Goal: Task Accomplishment & Management: Complete application form

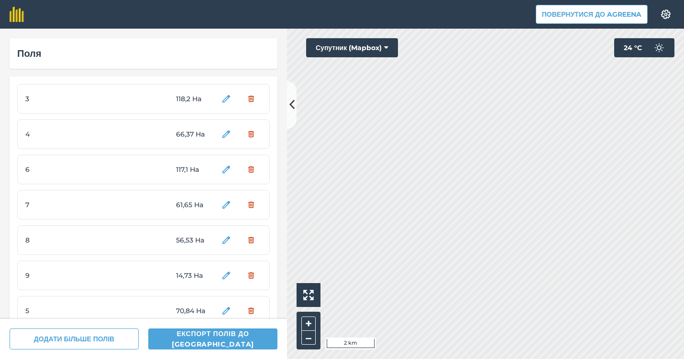
click at [128, 204] on div "7 61,65 Ha" at bounding box center [143, 205] width 252 height 30
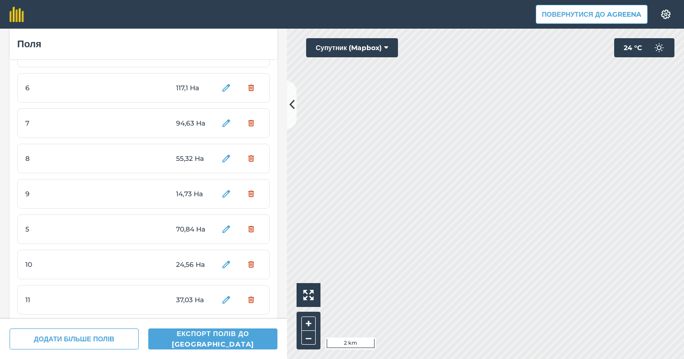
scroll to position [85, 0]
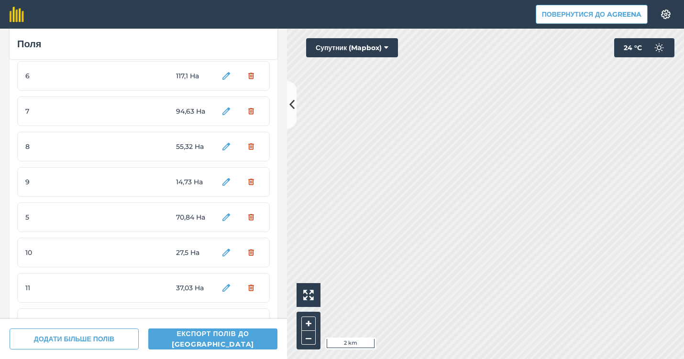
scroll to position [95, 0]
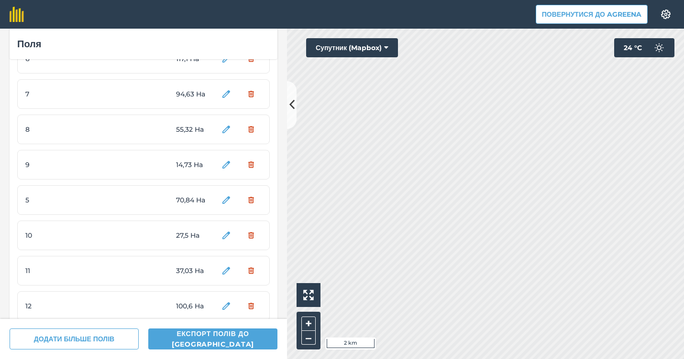
scroll to position [114, 0]
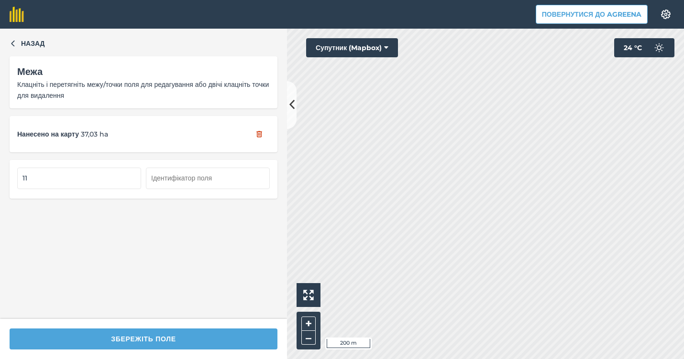
click at [370, 51] on button "Супутник (Mapbox)" at bounding box center [352, 47] width 92 height 19
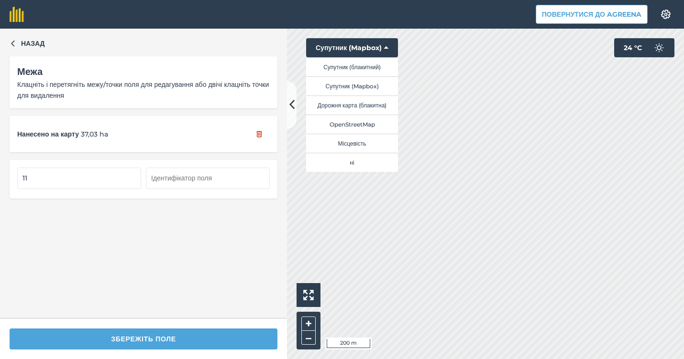
click at [366, 67] on button "Супутник (блакитний)" at bounding box center [352, 66] width 92 height 19
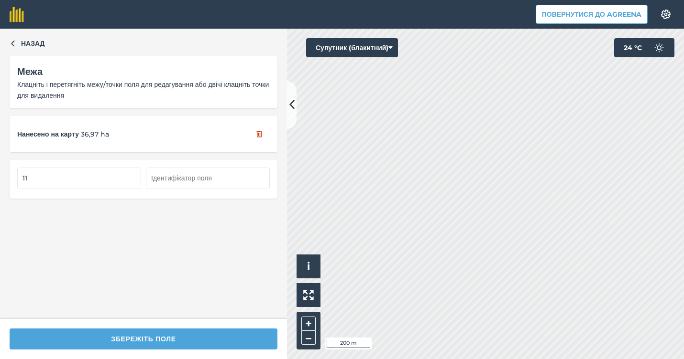
click at [366, 50] on button "Супутник (блакитний)" at bounding box center [352, 47] width 92 height 19
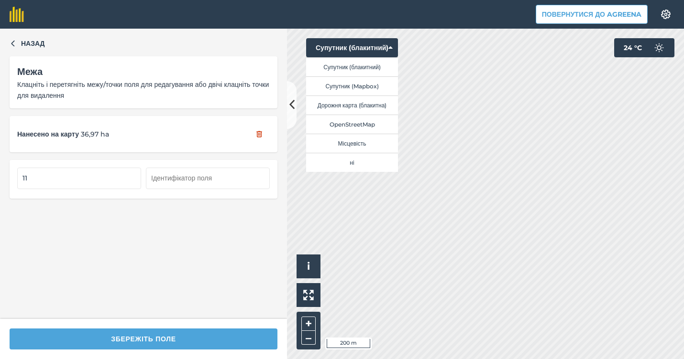
click at [368, 88] on button "Супутник (Mapbox)" at bounding box center [352, 85] width 92 height 19
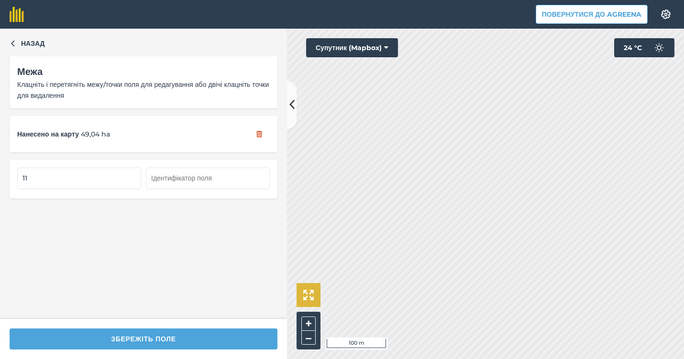
click at [309, 284] on div "Hello i 100 m + – Супутник (Mapbox) 24 ° C" at bounding box center [485, 194] width 397 height 331
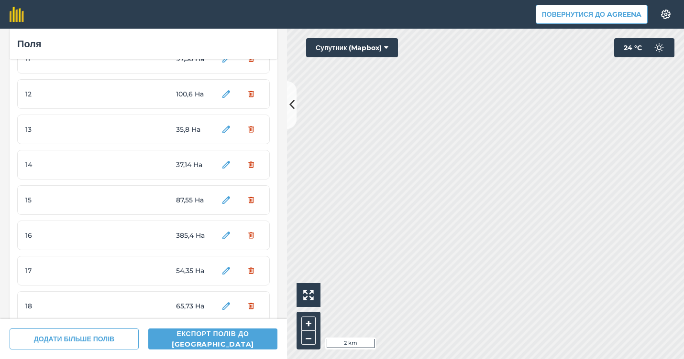
scroll to position [322, 0]
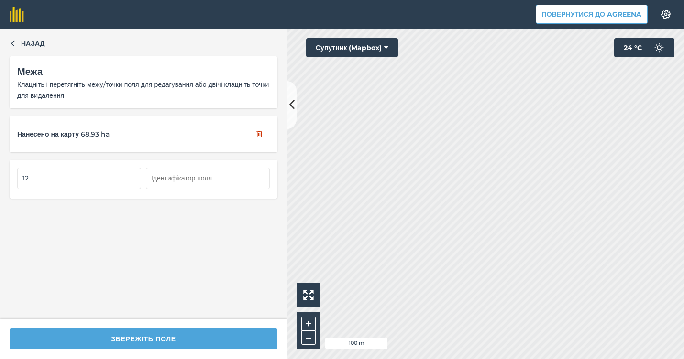
click at [683, 225] on html "Повернутися до Agreena Налаштування Map printing is not available on our free p…" at bounding box center [342, 179] width 684 height 359
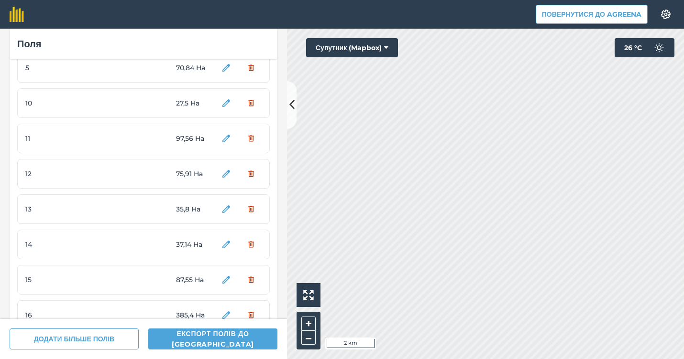
scroll to position [243, 0]
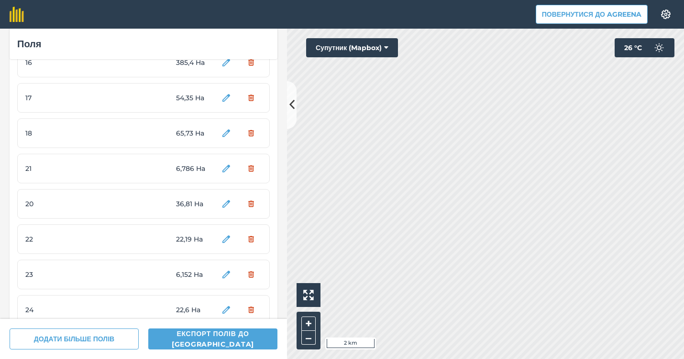
scroll to position [444, 0]
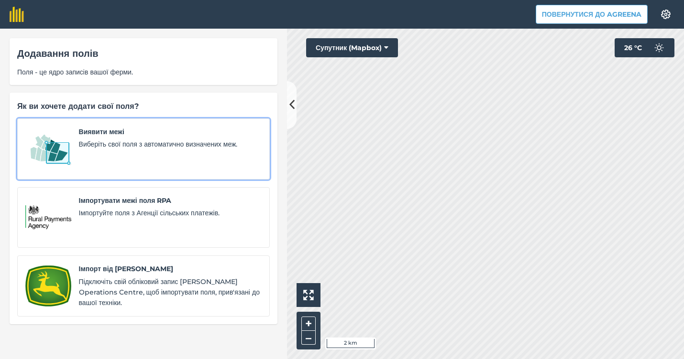
click at [225, 137] on div "Виявити межі Виберіть свої поля з автоматично визначених меж." at bounding box center [170, 149] width 183 height 45
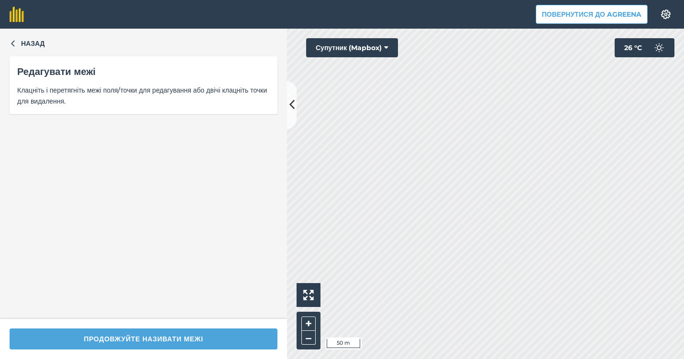
click at [683, 192] on html "Повернутися до Agreena Налаштування Map printing is not available on our free p…" at bounding box center [342, 179] width 684 height 359
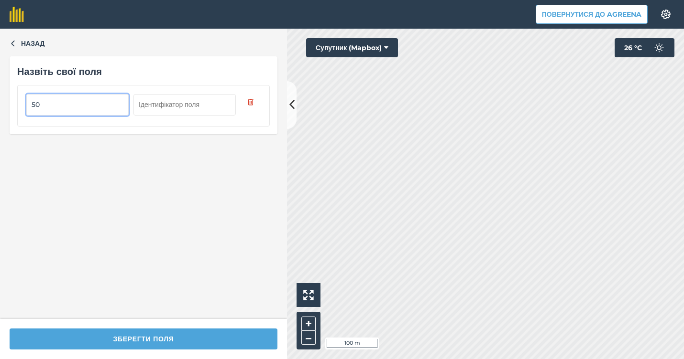
type input "50"
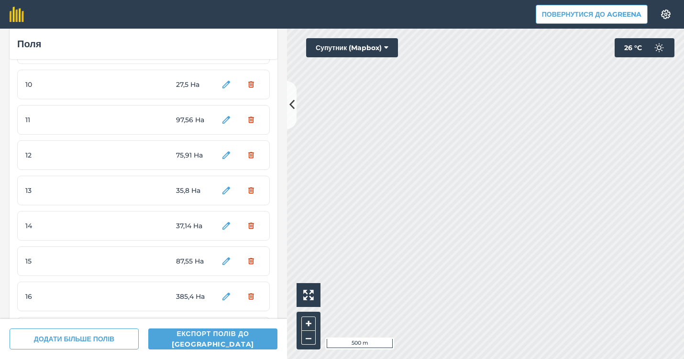
scroll to position [265, 0]
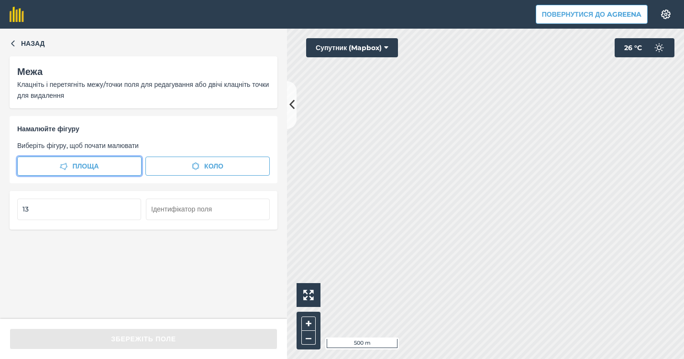
click at [94, 161] on span "Площа" at bounding box center [85, 166] width 26 height 11
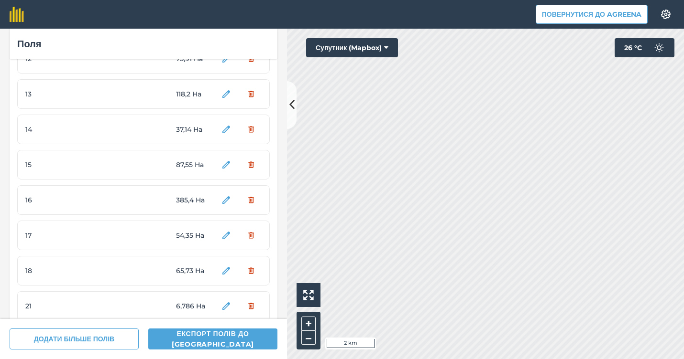
scroll to position [369, 0]
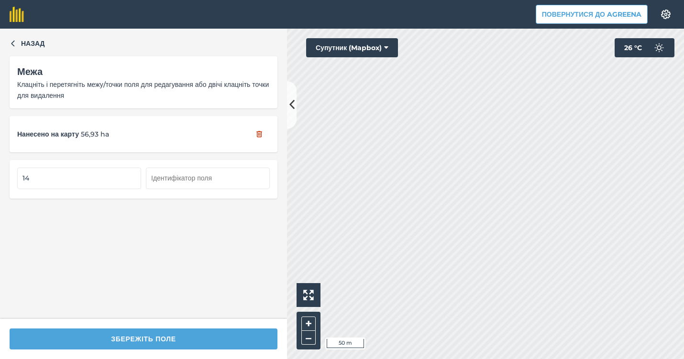
click at [469, 359] on html "Повернутися до Agreena Налаштування Map printing is not available on our free p…" at bounding box center [342, 179] width 684 height 359
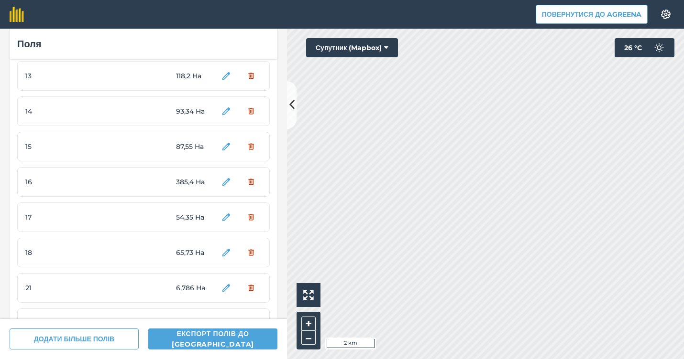
scroll to position [391, 0]
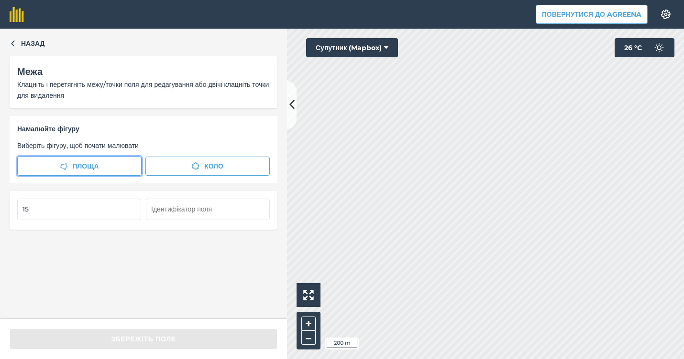
click at [113, 171] on button "Площа" at bounding box center [79, 166] width 124 height 19
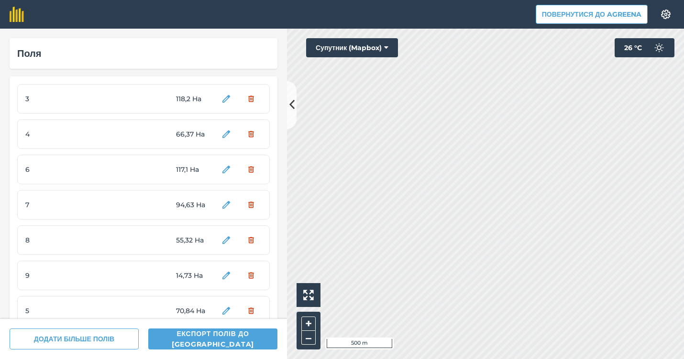
click at [512, 359] on html "Повернутися до Agreena Налаштування Map printing is not available on our free p…" at bounding box center [342, 179] width 684 height 359
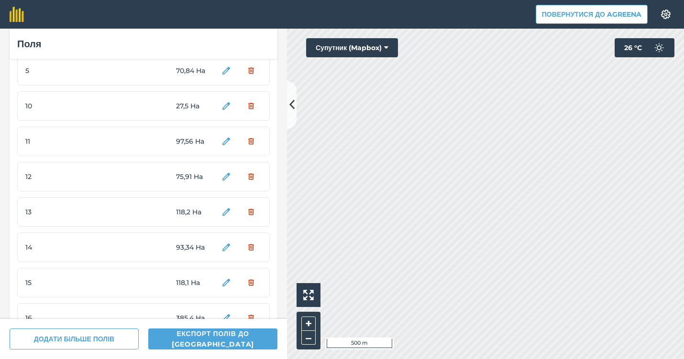
scroll to position [245, 0]
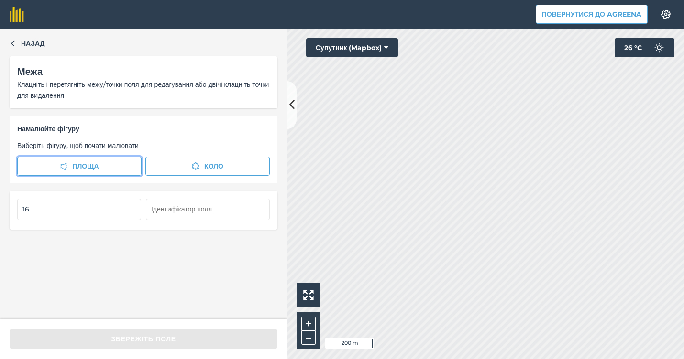
click at [121, 163] on button "Площа" at bounding box center [79, 166] width 124 height 19
click at [683, 256] on html "Повернутися до Agreena Налаштування Map printing is not available on our free p…" at bounding box center [342, 179] width 684 height 359
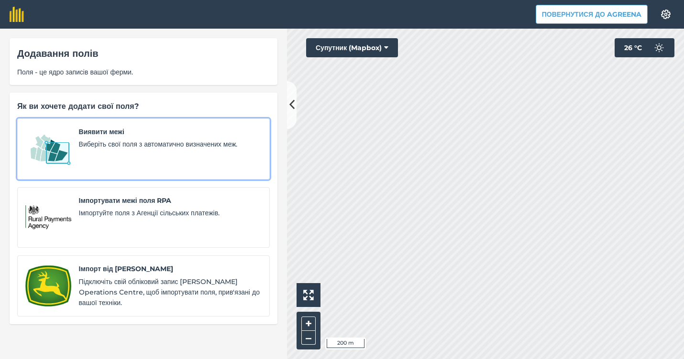
click at [172, 160] on div "Виявити межі Виберіть свої поля з автоматично визначених меж." at bounding box center [170, 149] width 183 height 45
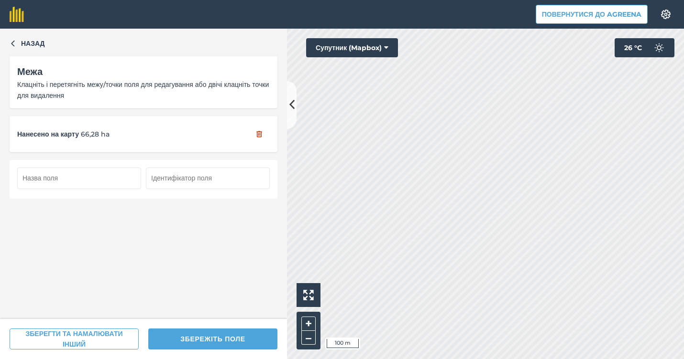
click at [126, 181] on input "text" at bounding box center [79, 178] width 124 height 21
type input "51"
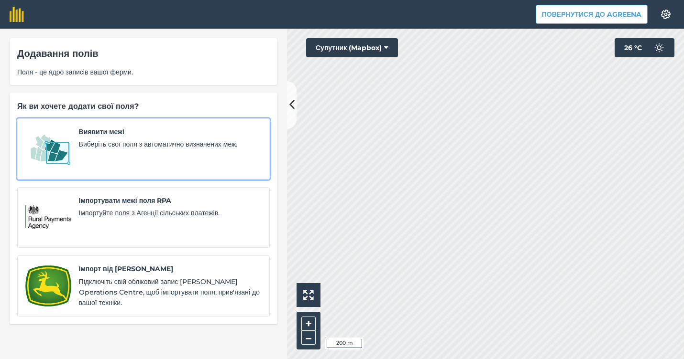
click at [136, 164] on div "Виявити межі Виберіть свої поля з автоматично визначених меж." at bounding box center [170, 149] width 183 height 45
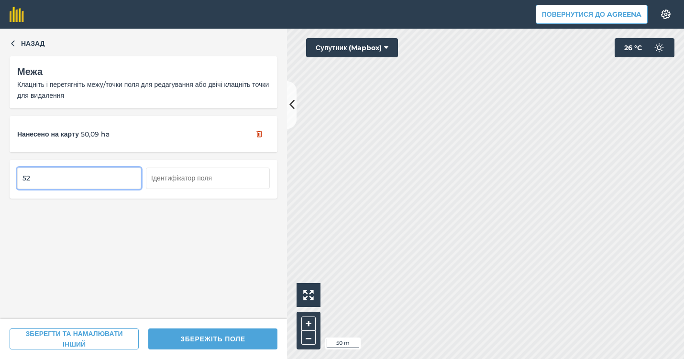
type input "52"
